Goal: Obtain resource: Download file/media

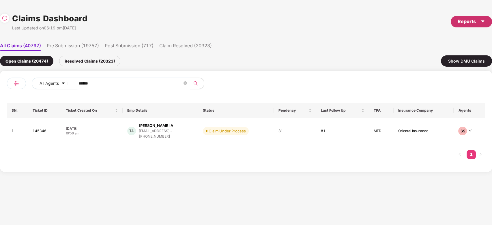
click at [472, 24] on div "Reports" at bounding box center [470, 21] width 27 height 7
click at [448, 47] on div "Claims Pendency Report" at bounding box center [446, 48] width 46 height 6
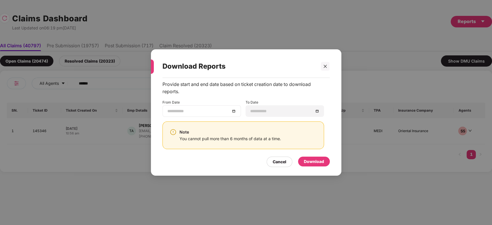
click at [208, 111] on input at bounding box center [198, 111] width 63 height 6
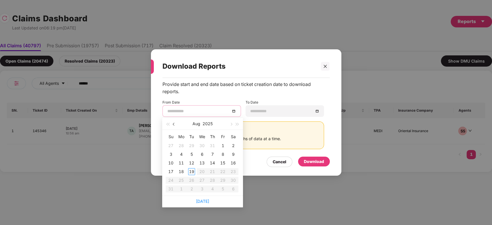
click at [176, 125] on button "button" at bounding box center [174, 124] width 6 height 12
type input "**********"
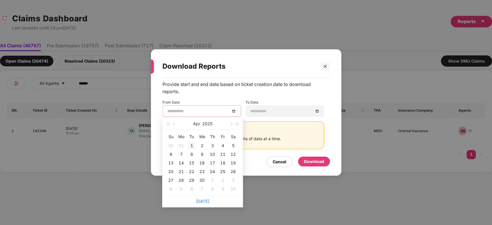
click at [192, 144] on div "1" at bounding box center [191, 145] width 7 height 7
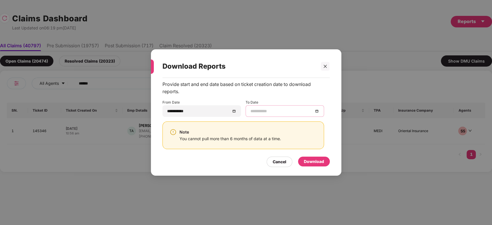
click at [278, 108] on input at bounding box center [281, 111] width 63 height 6
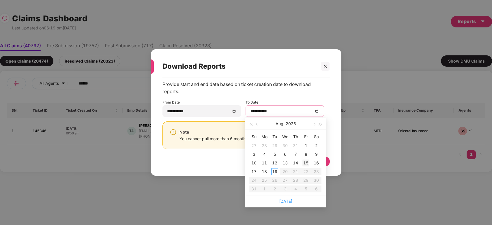
type input "**********"
click at [274, 174] on div "19" at bounding box center [274, 171] width 7 height 7
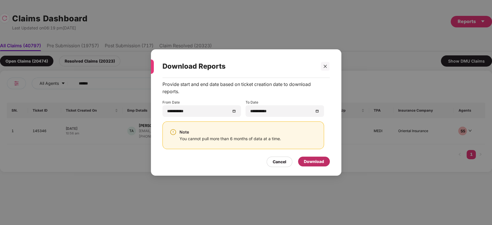
click at [312, 162] on div "Download" at bounding box center [314, 161] width 20 height 6
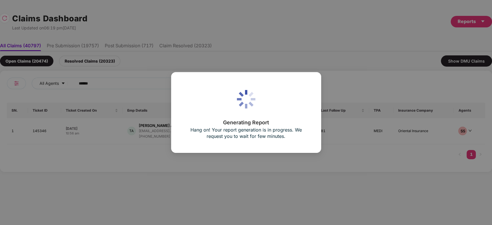
click at [276, 145] on div "Generating Report Hang on! Your report generation is in progress. We request yo…" at bounding box center [246, 112] width 150 height 80
